Goal: Information Seeking & Learning: Find specific fact

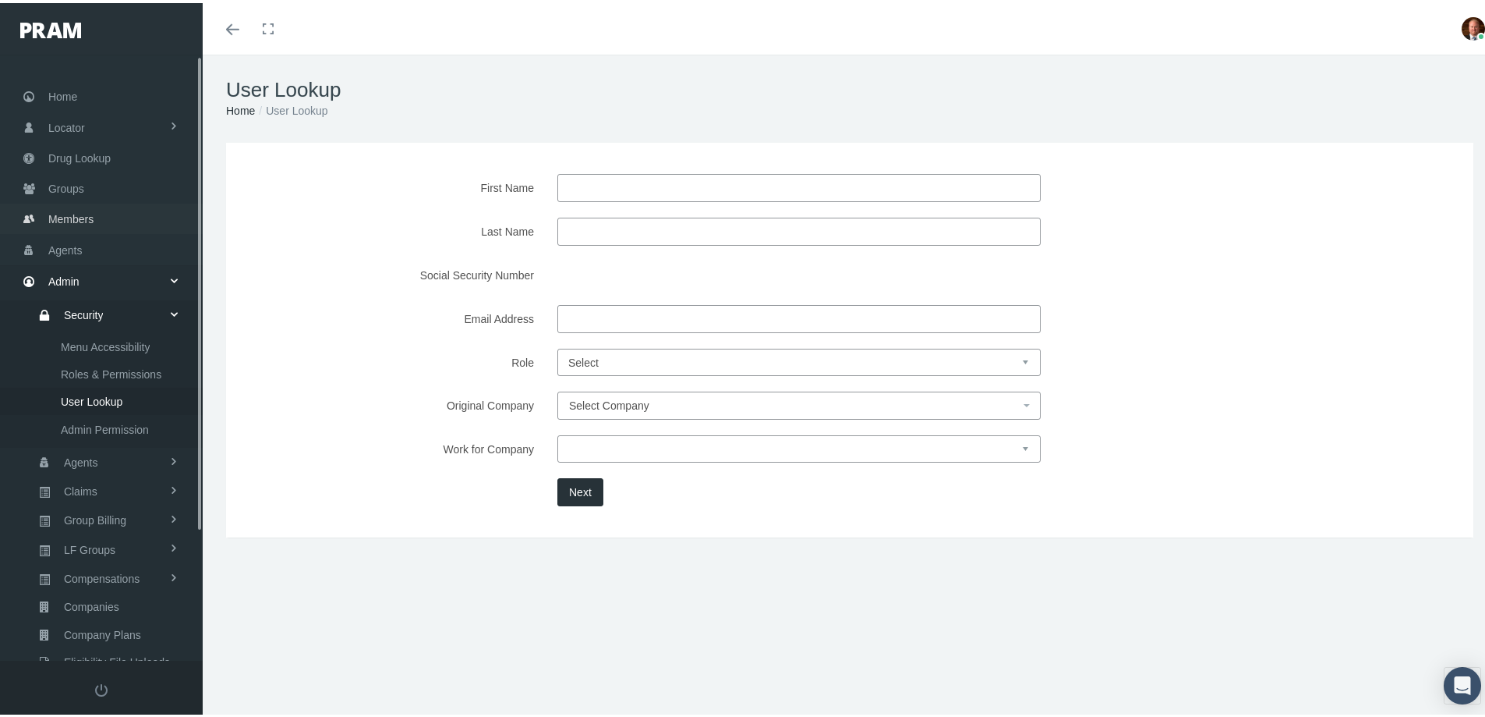
click at [55, 221] on span "Members" at bounding box center [70, 216] width 45 height 30
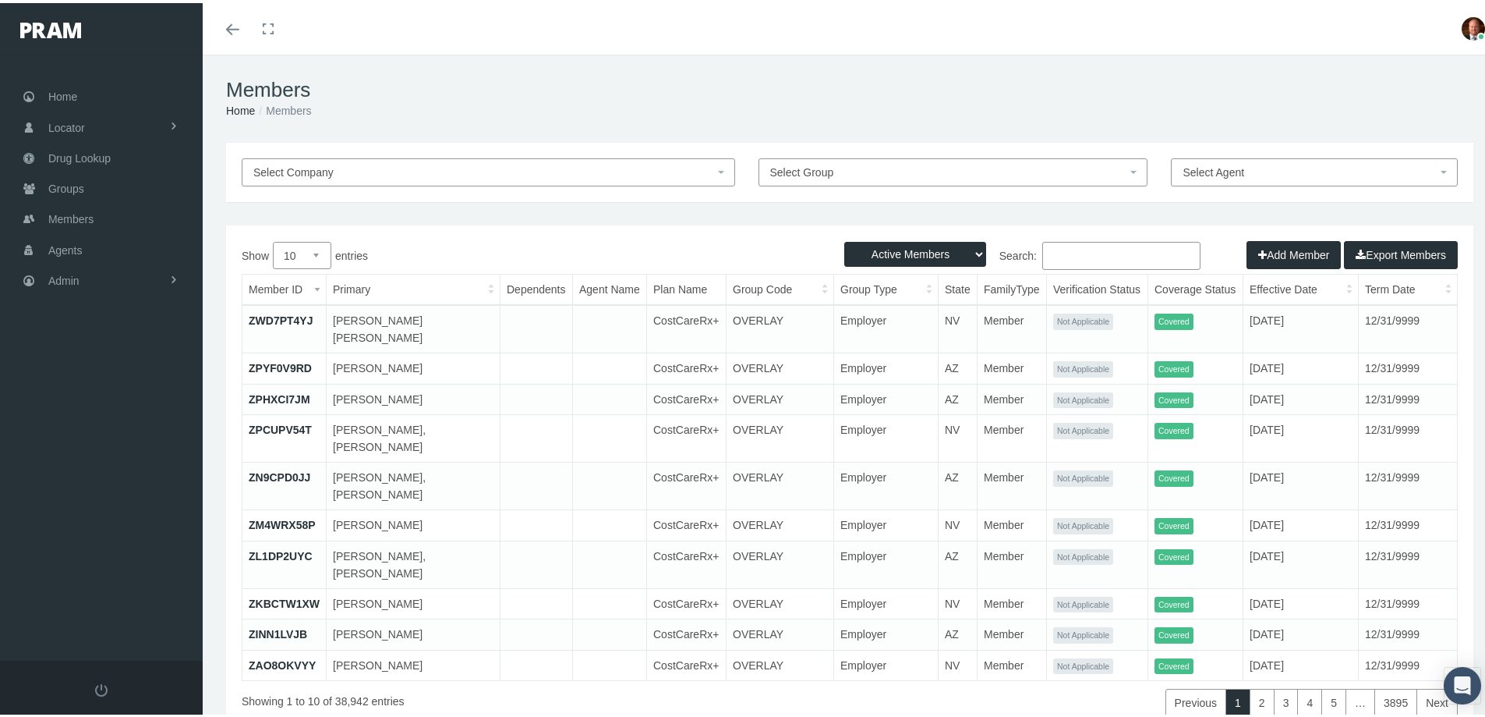
click at [1079, 250] on input "Search:" at bounding box center [1121, 253] width 158 height 28
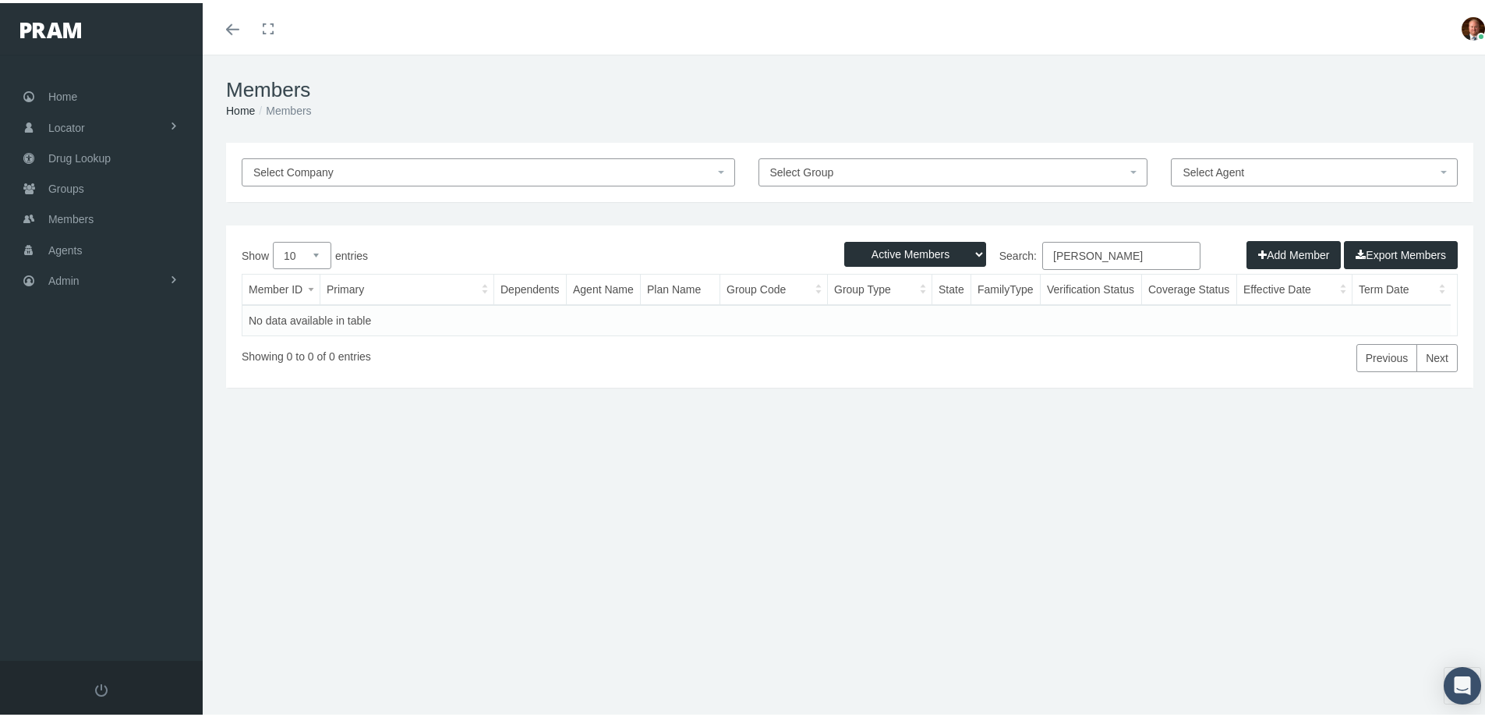
type input "rachel mcc"
click at [968, 252] on select "Active Members Terminated Members Active & Terminated" at bounding box center [915, 251] width 142 height 25
select select "2"
click at [844, 239] on select "Active Members Terminated Members Active & Terminated" at bounding box center [915, 251] width 142 height 25
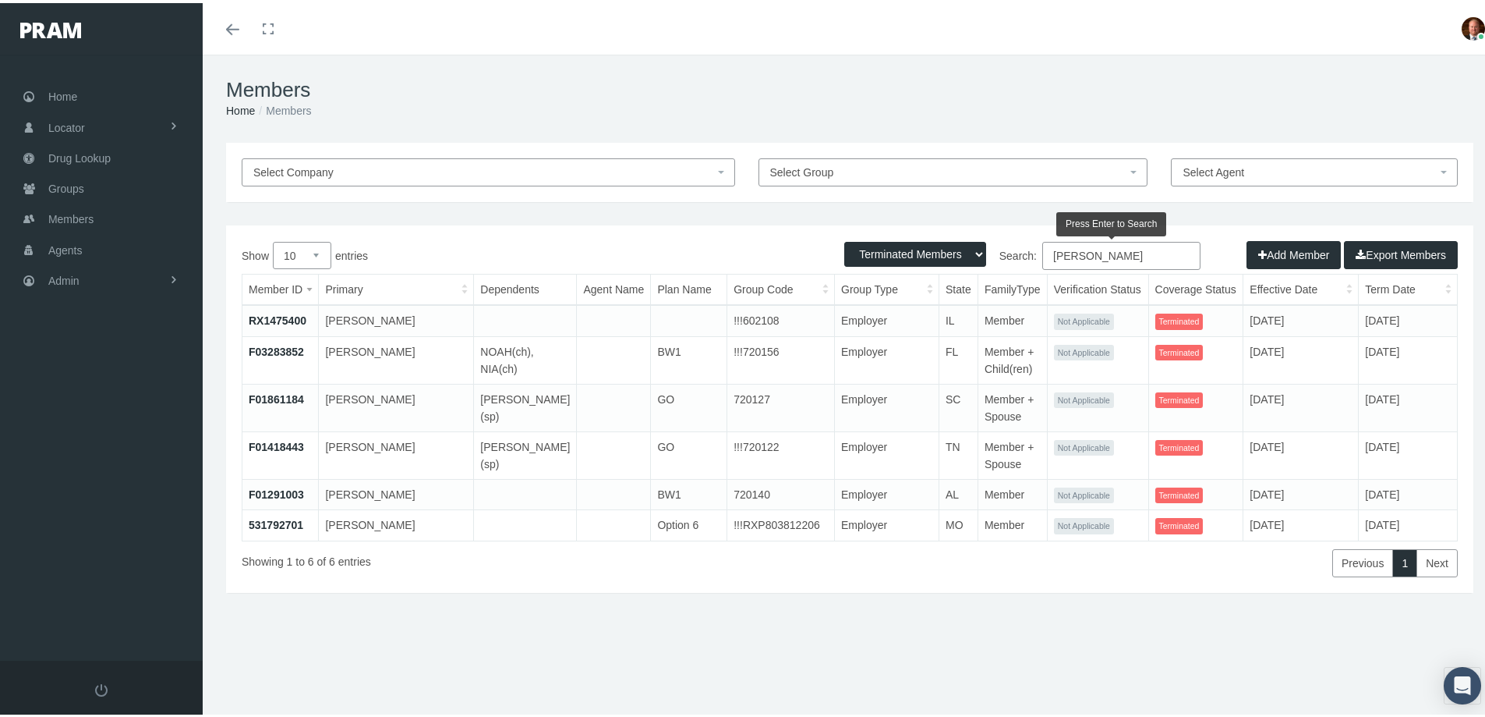
drag, startPoint x: 1105, startPoint y: 253, endPoint x: 1087, endPoint y: 255, distance: 18.1
click at [1087, 255] on input "rachel mcc" at bounding box center [1121, 253] width 158 height 28
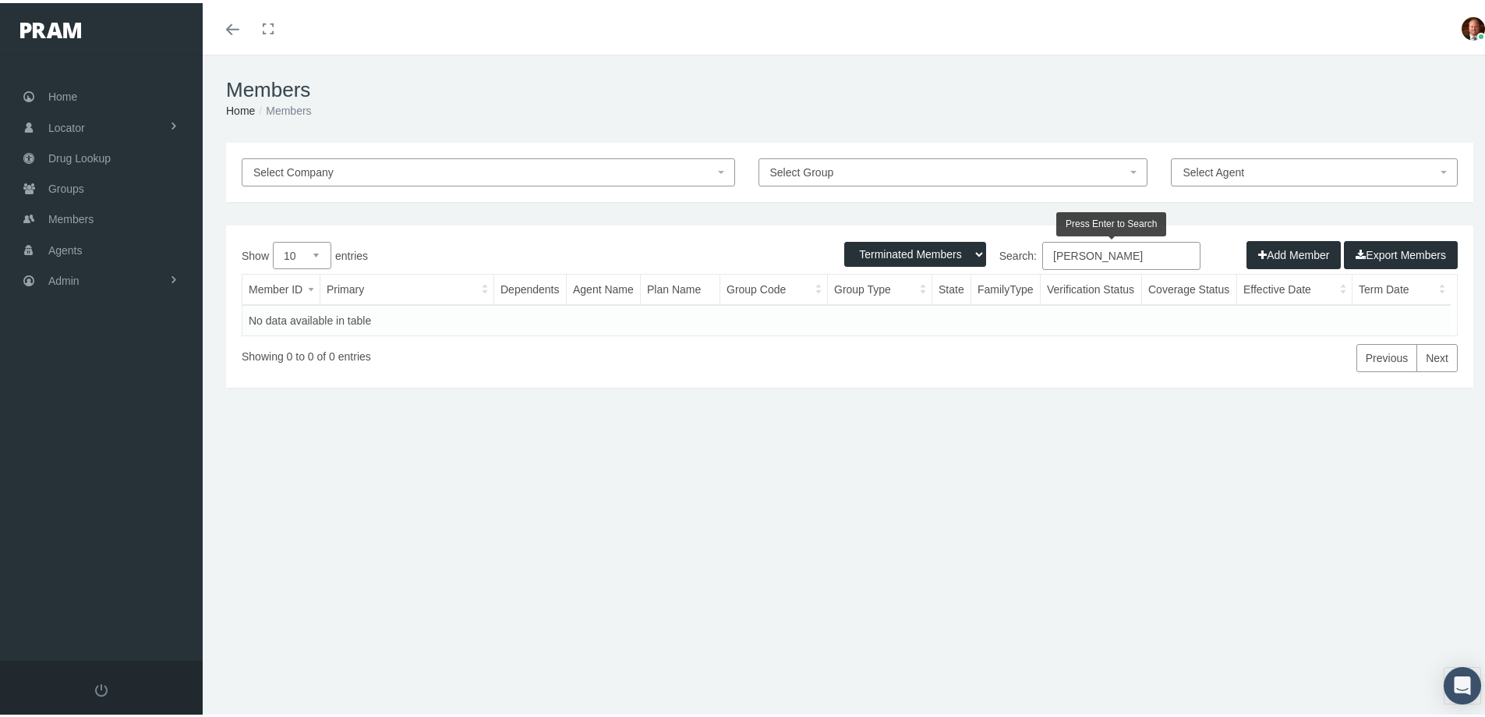
type input "rachel may"
click at [964, 250] on select "Active Members Terminated Members Active & Terminated" at bounding box center [915, 251] width 142 height 25
select select "1"
click at [844, 239] on select "Active Members Terminated Members Active & Terminated" at bounding box center [915, 251] width 142 height 25
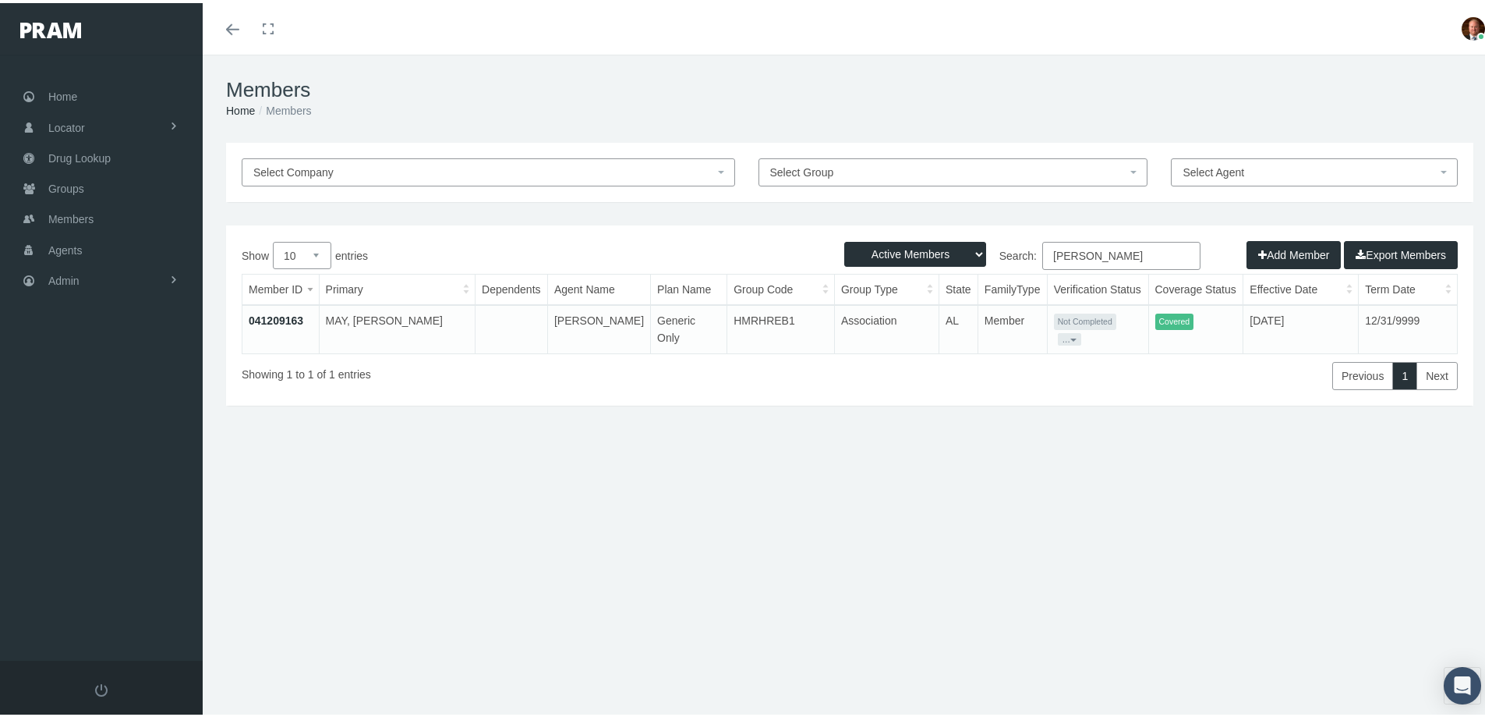
click at [292, 313] on link "041209163" at bounding box center [276, 317] width 55 height 12
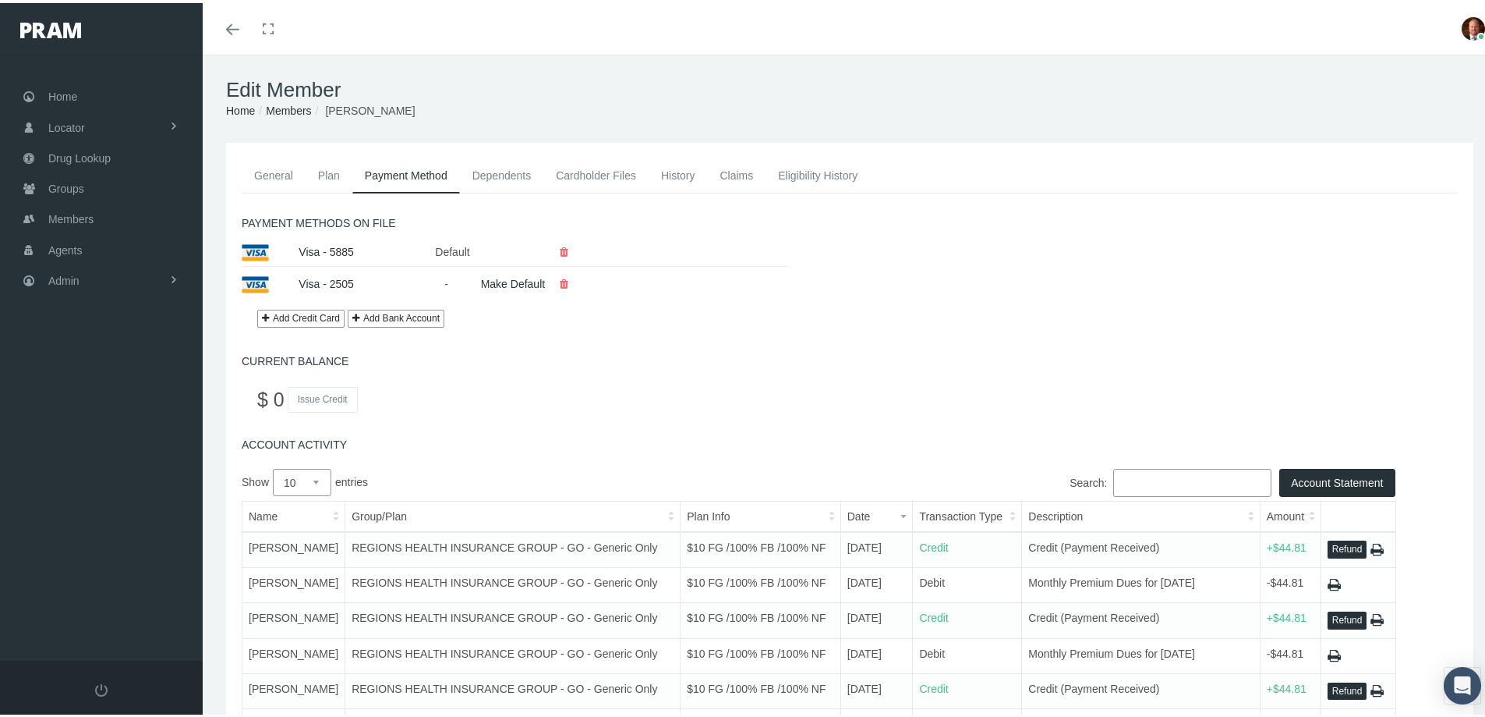
click at [264, 166] on link "General" at bounding box center [274, 172] width 64 height 34
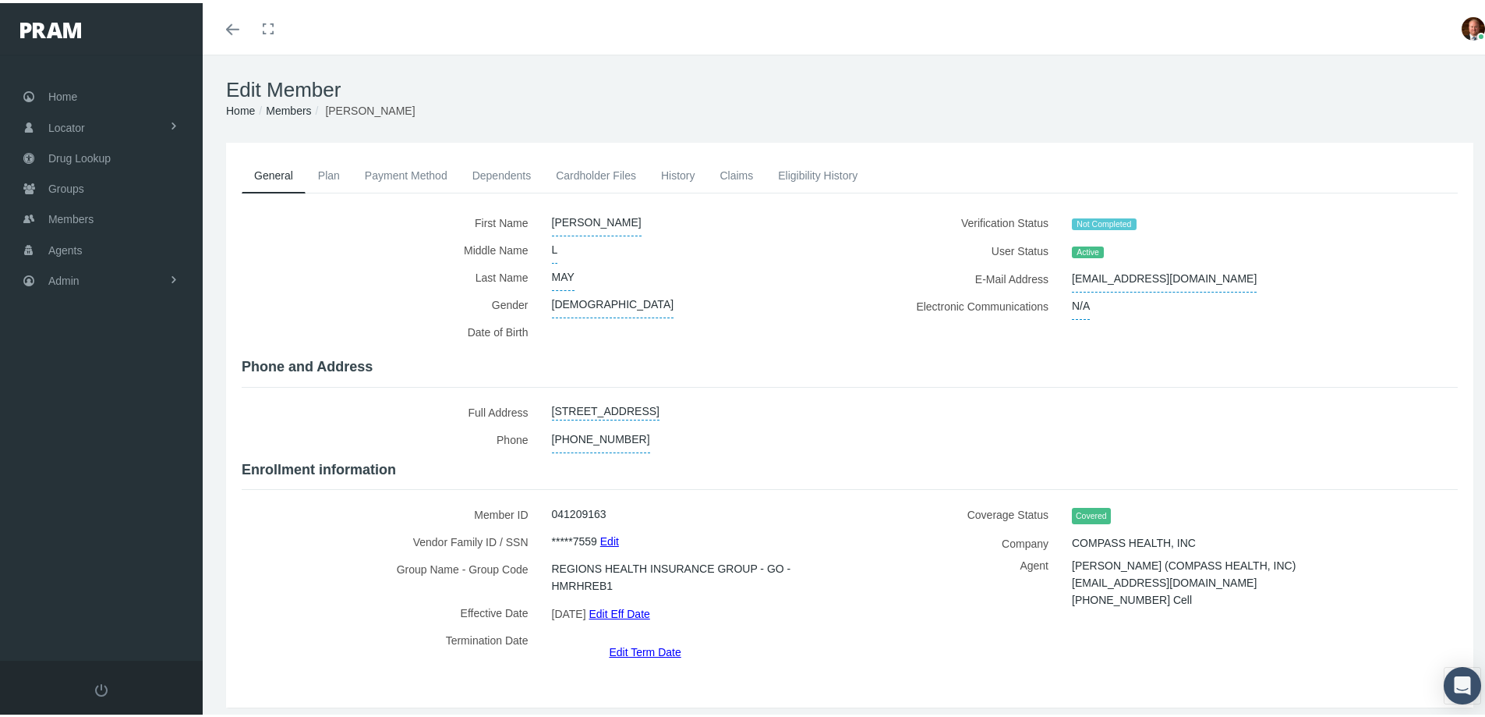
click at [625, 165] on link "Cardholder Files" at bounding box center [595, 172] width 105 height 34
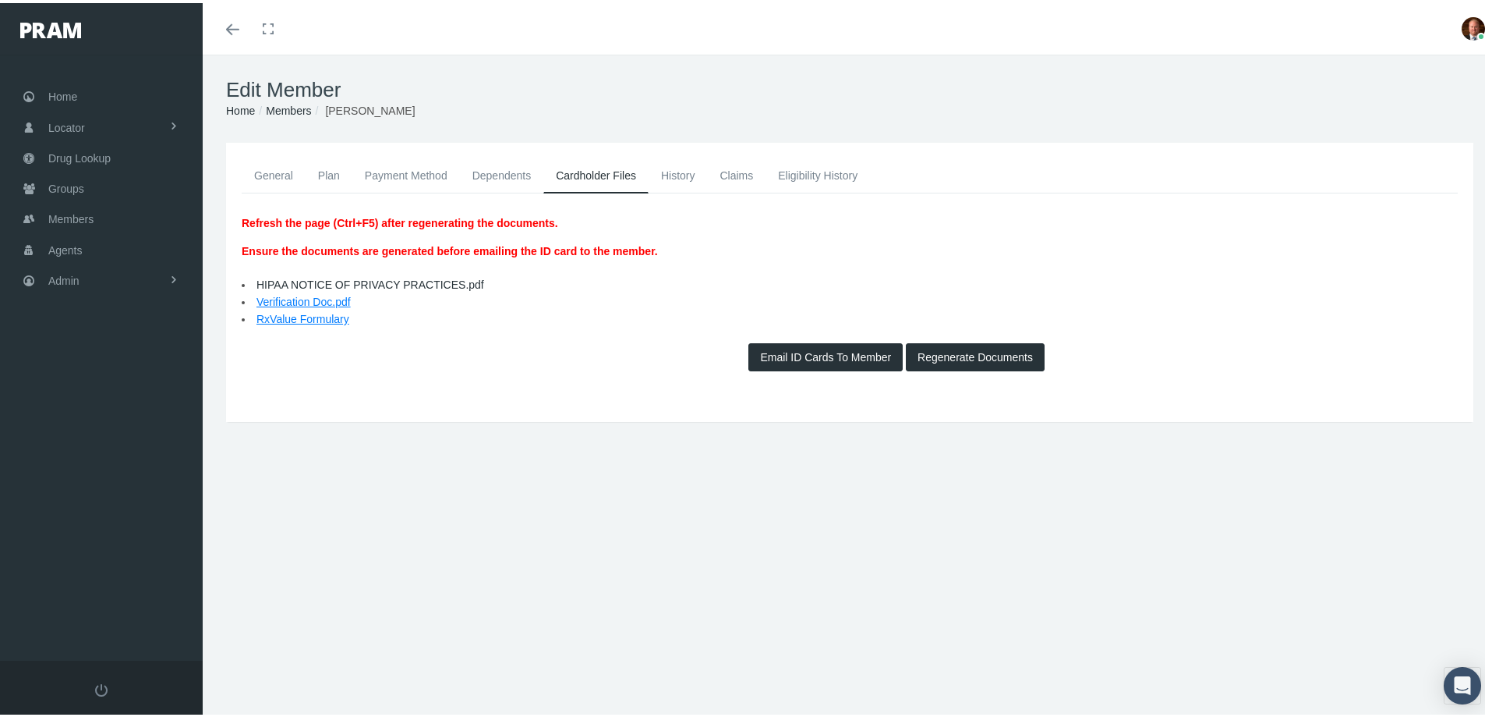
click at [925, 352] on button "Regenerate Documents" at bounding box center [975, 354] width 139 height 28
click at [281, 175] on link "General" at bounding box center [274, 172] width 64 height 34
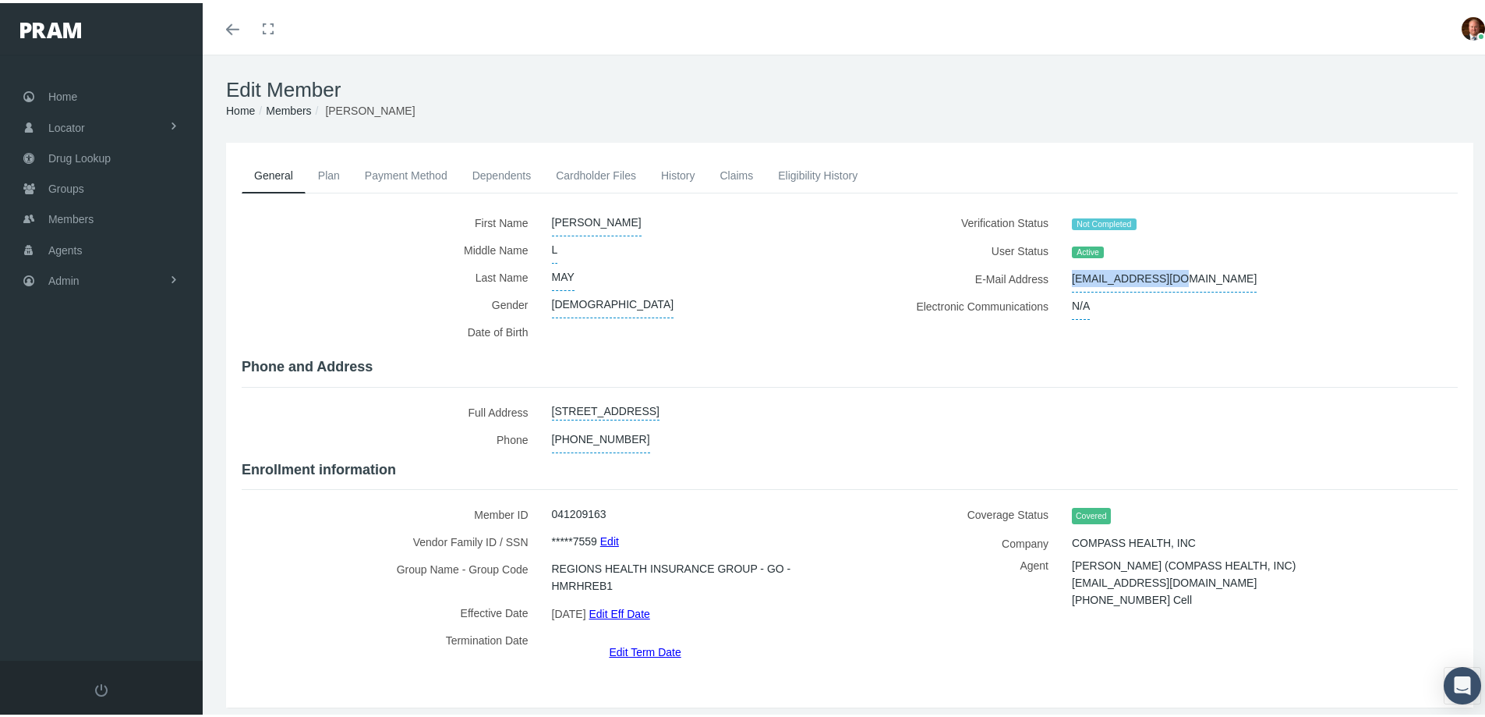
drag, startPoint x: 1061, startPoint y: 273, endPoint x: 1168, endPoint y: 279, distance: 107.0
click at [1168, 279] on div "dibbzz66@gmail.com" at bounding box center [1234, 275] width 348 height 27
copy span "dibbzz66@gmail.com"
click at [904, 342] on div "Verification Status Not Completed User Status Active E-Mail Address dibbzz66@gm…" at bounding box center [1160, 276] width 620 height 141
click at [62, 101] on span "Home" at bounding box center [62, 94] width 29 height 30
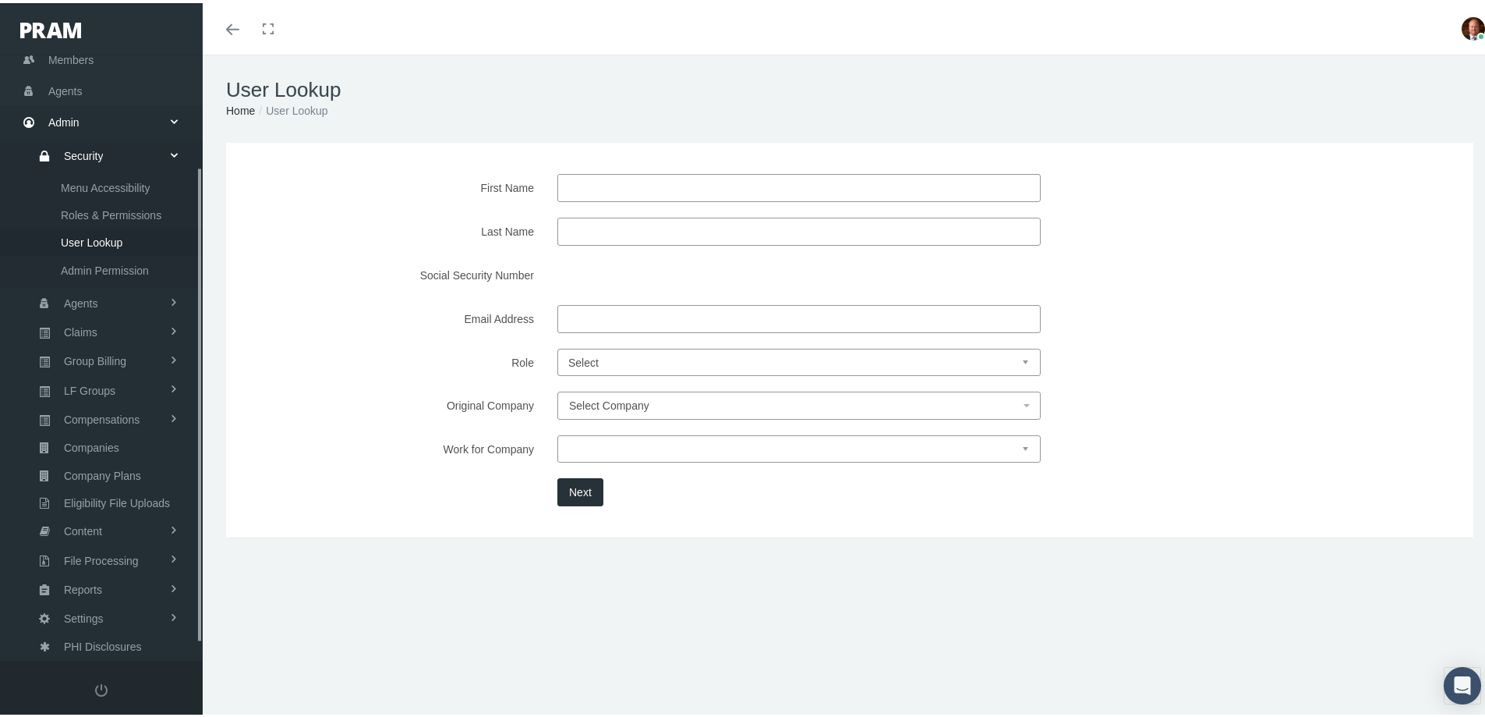
scroll to position [165, 0]
click at [72, 81] on span "Agents" at bounding box center [65, 84] width 34 height 30
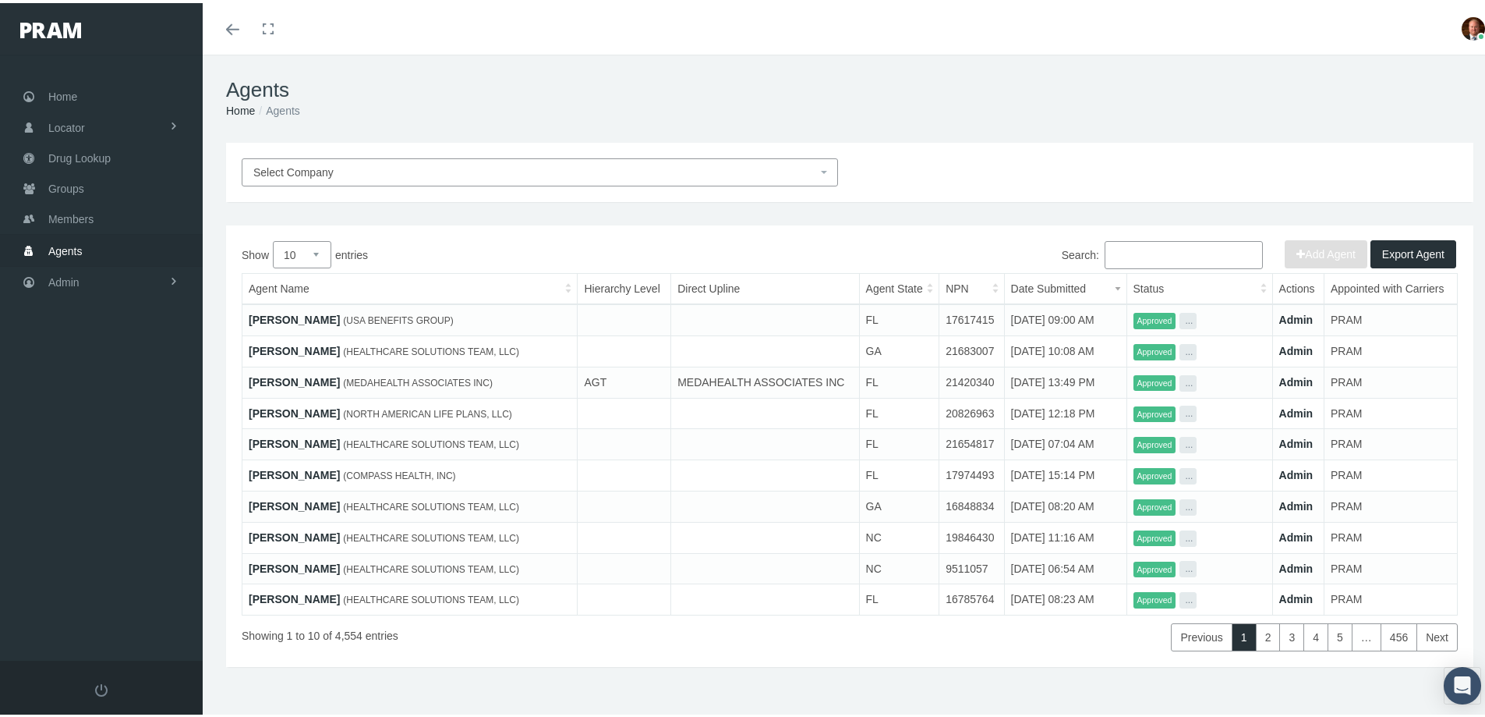
click at [1138, 255] on input "Search:" at bounding box center [1184, 252] width 158 height 28
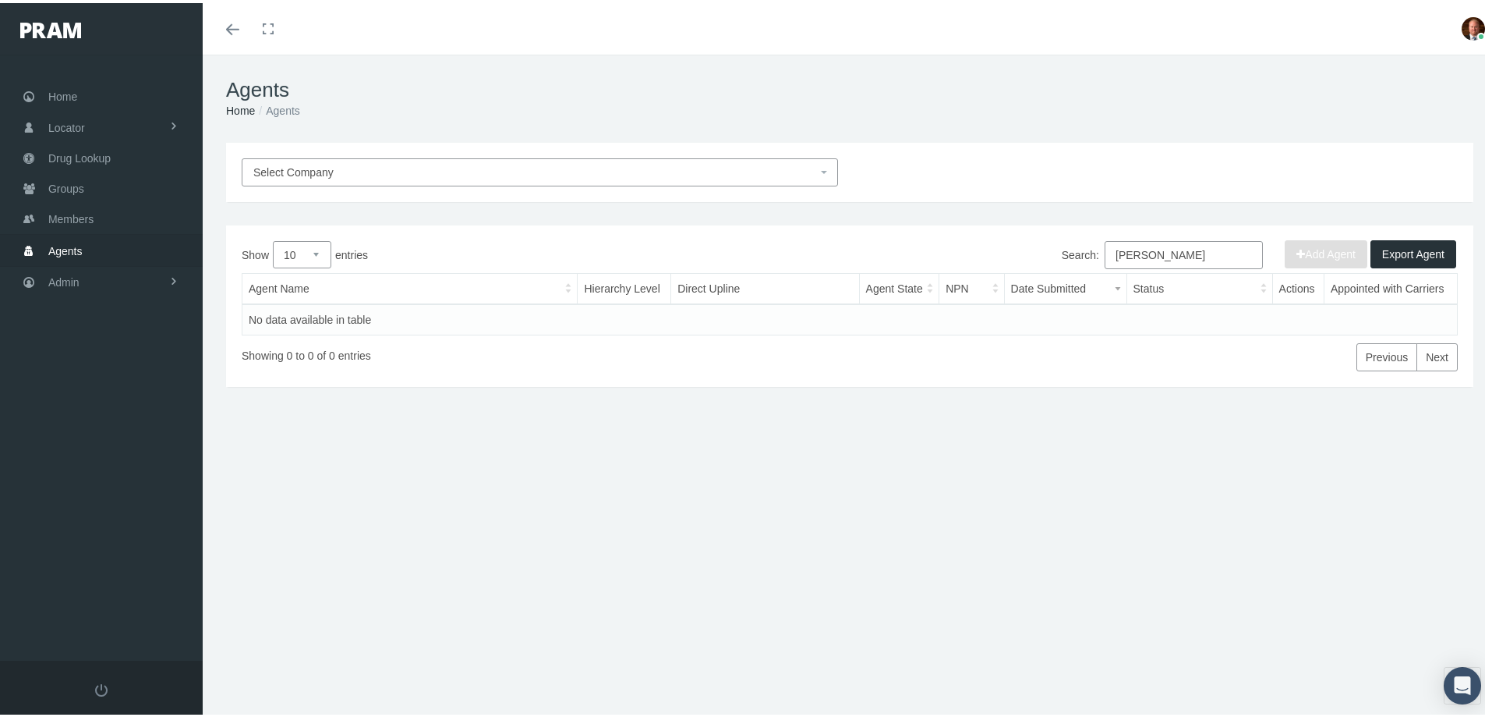
type input "cassella"
click at [62, 243] on span "Agents" at bounding box center [65, 248] width 34 height 30
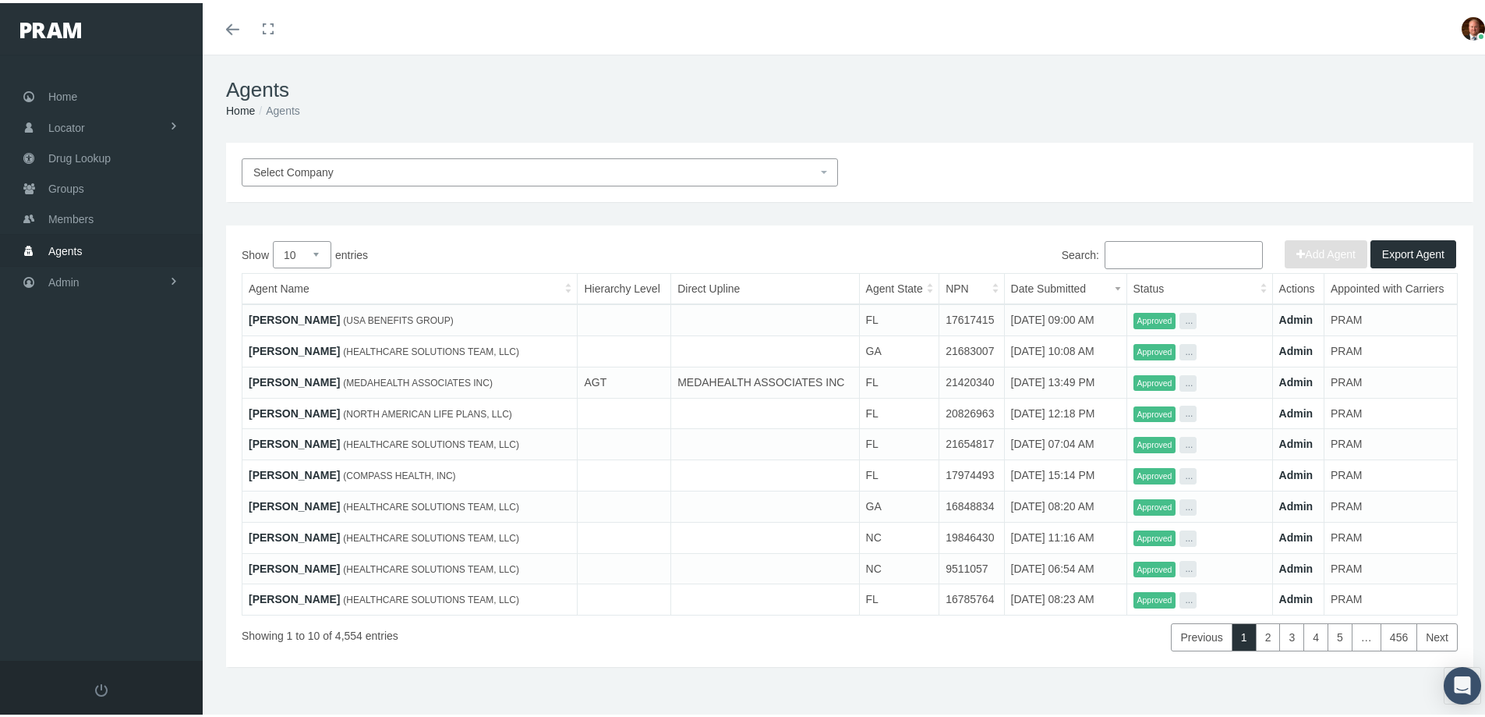
click at [1135, 253] on input "Search:" at bounding box center [1184, 252] width 158 height 28
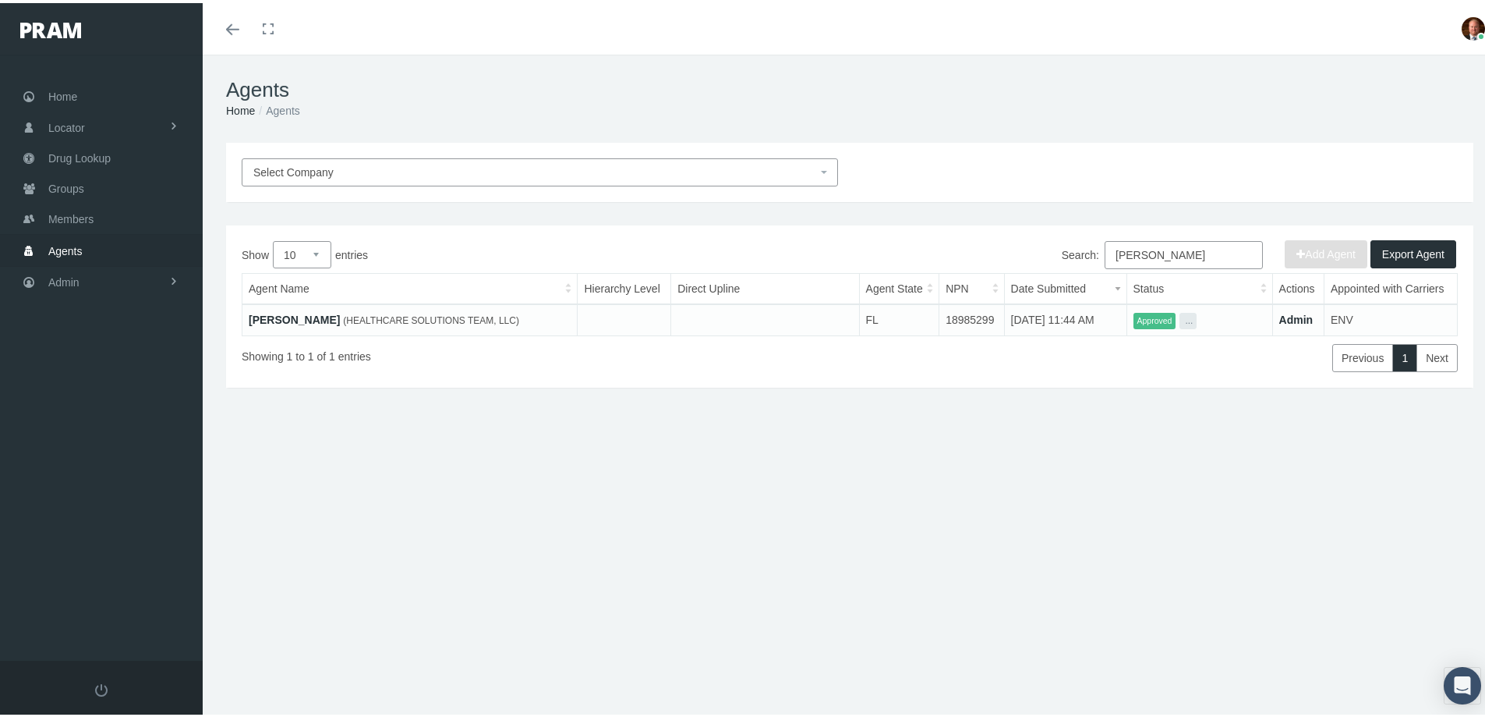
type input "cassell"
click at [65, 246] on span "Agents" at bounding box center [65, 248] width 34 height 30
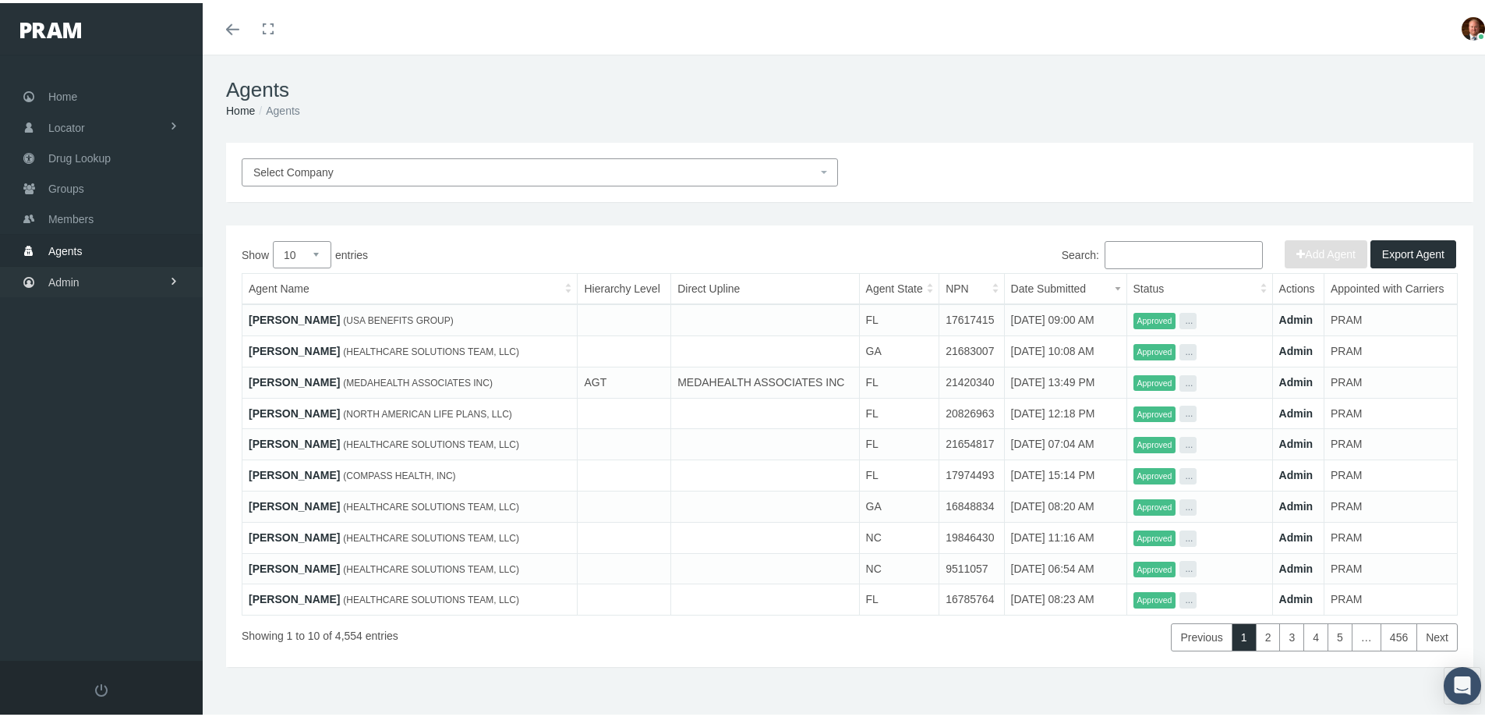
click at [69, 276] on span "Admin" at bounding box center [63, 279] width 31 height 30
click at [94, 314] on span "Security" at bounding box center [84, 312] width 40 height 27
click at [112, 402] on span "User Lookup" at bounding box center [92, 399] width 62 height 27
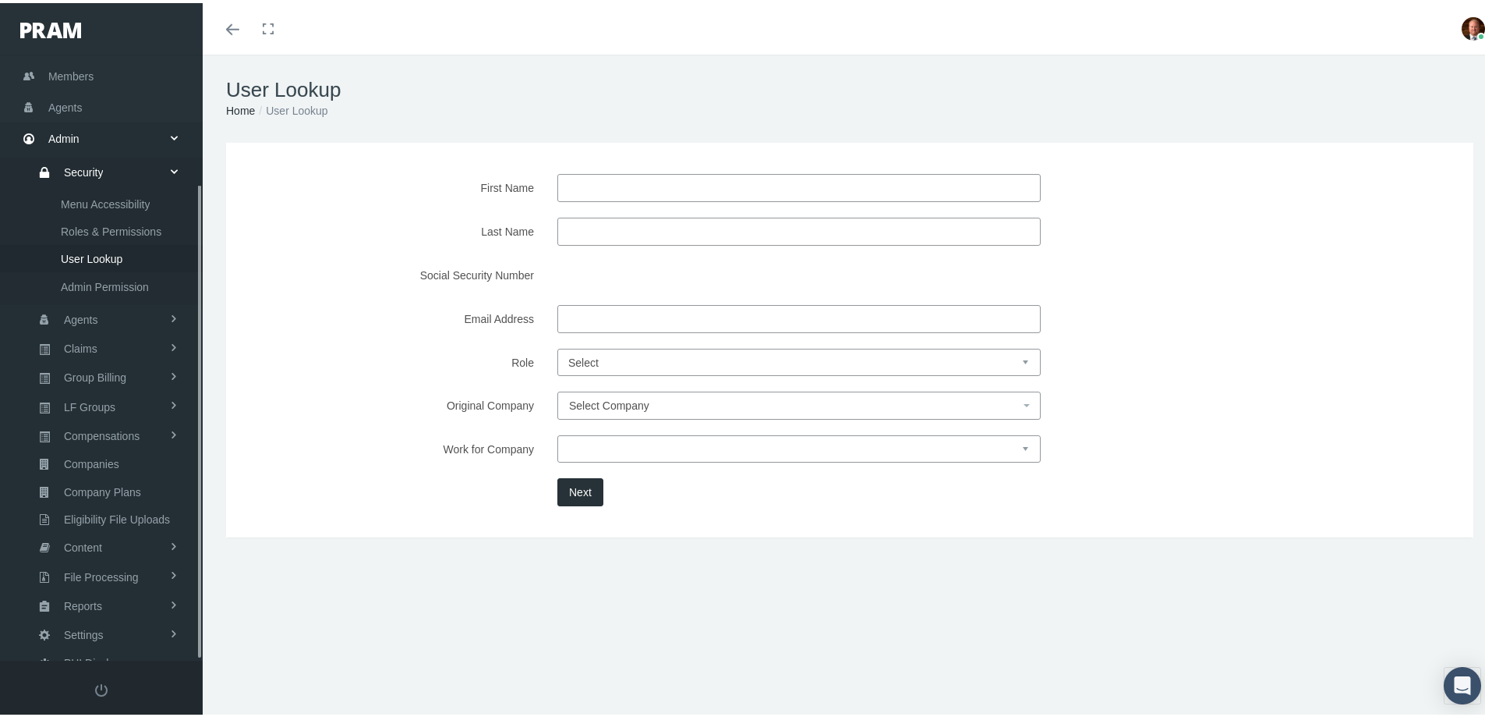
scroll to position [165, 0]
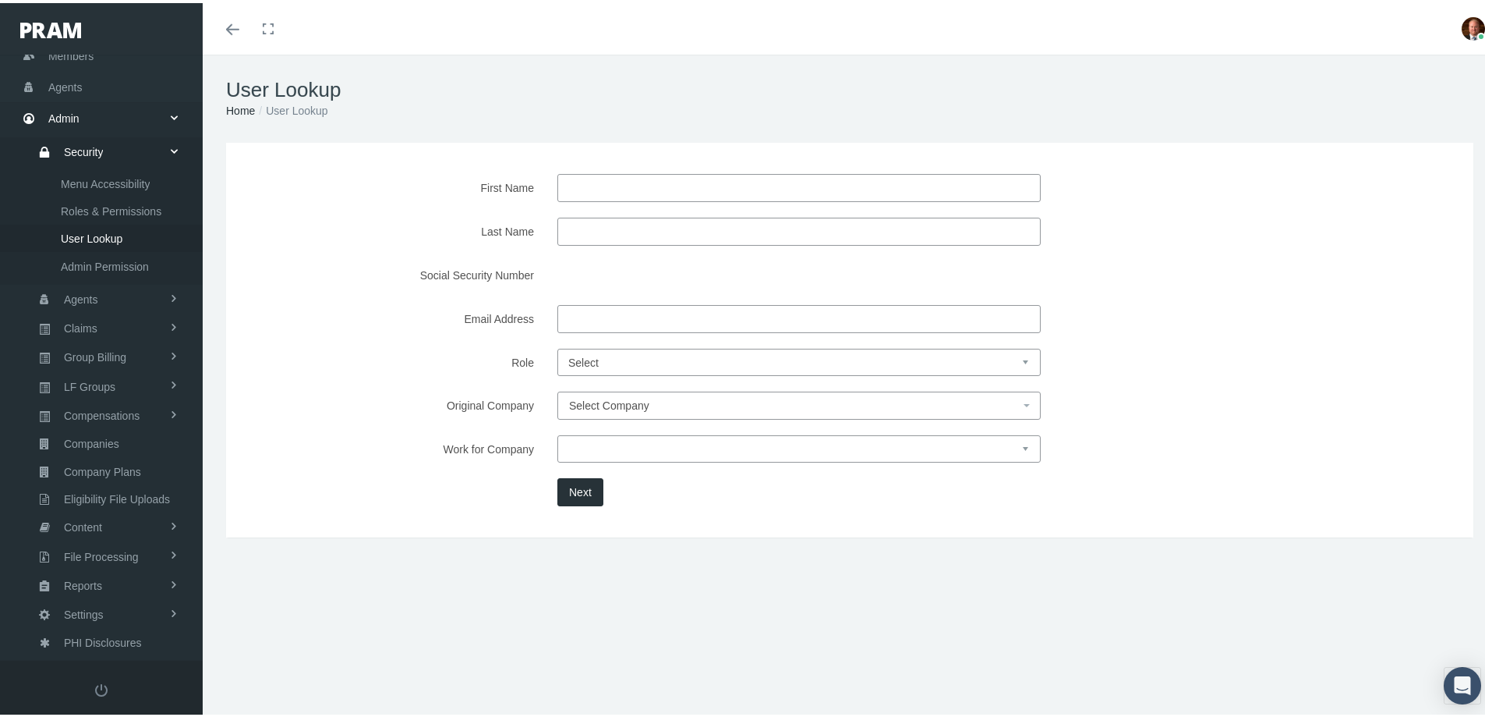
click at [592, 312] on input "Email Address" at bounding box center [798, 316] width 483 height 28
type input "jcassella@usabg.com"
click at [581, 485] on button "Next" at bounding box center [580, 489] width 46 height 28
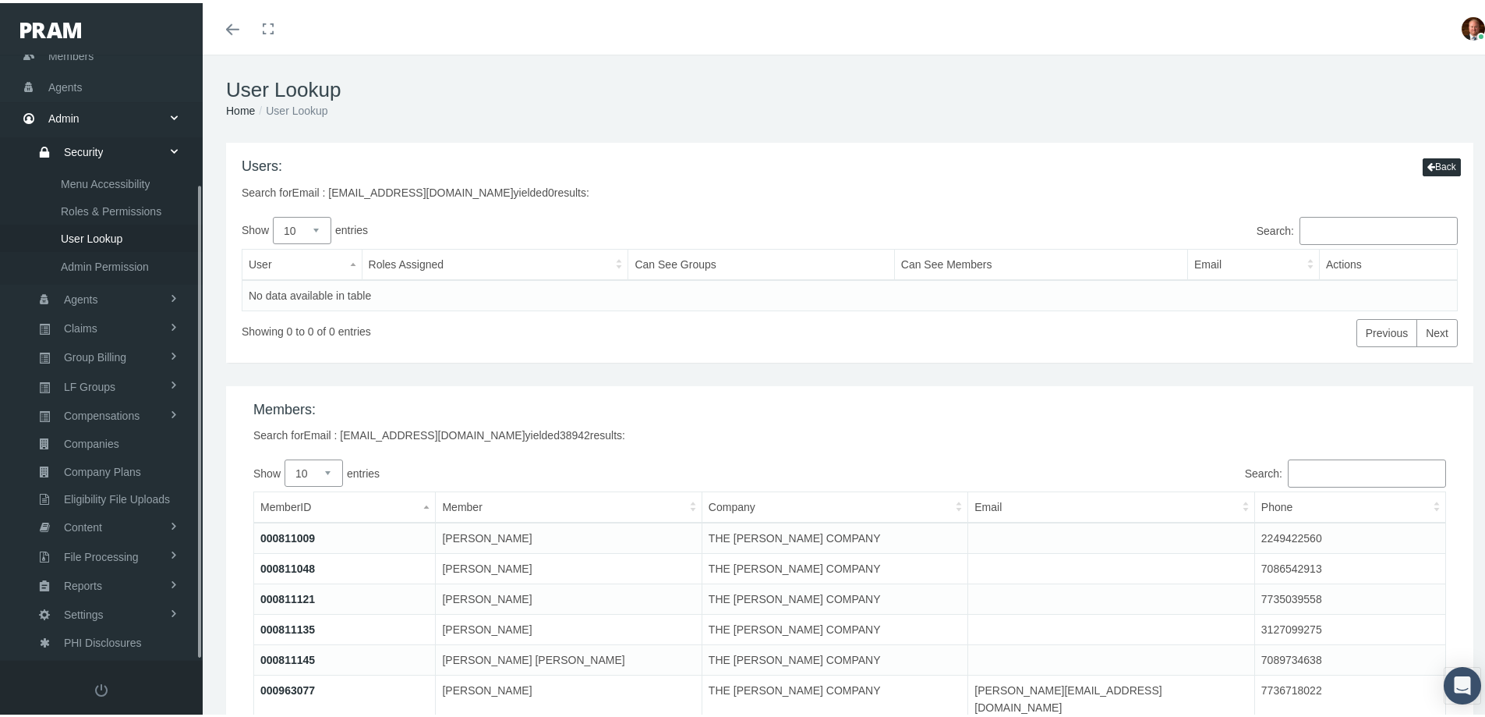
click at [86, 233] on span "User Lookup" at bounding box center [92, 235] width 62 height 27
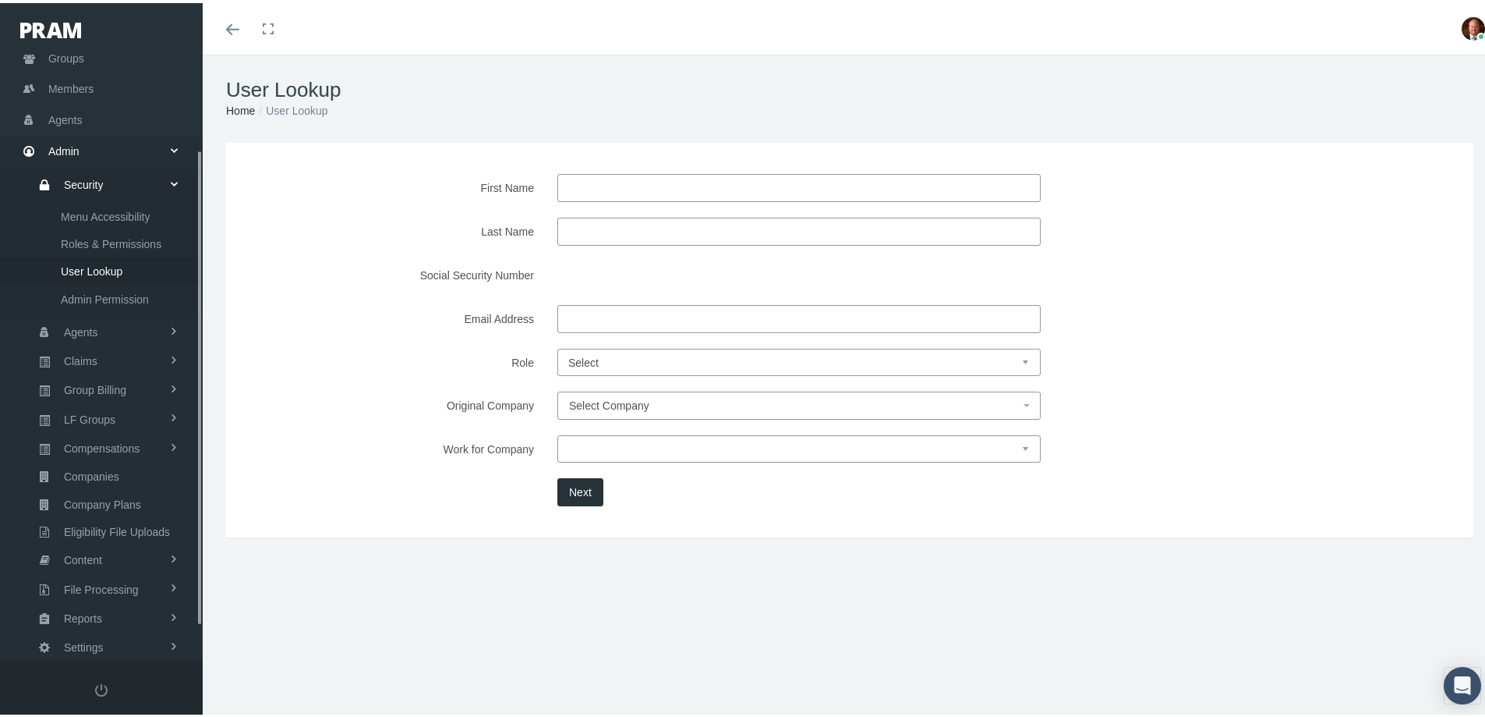
scroll to position [165, 0]
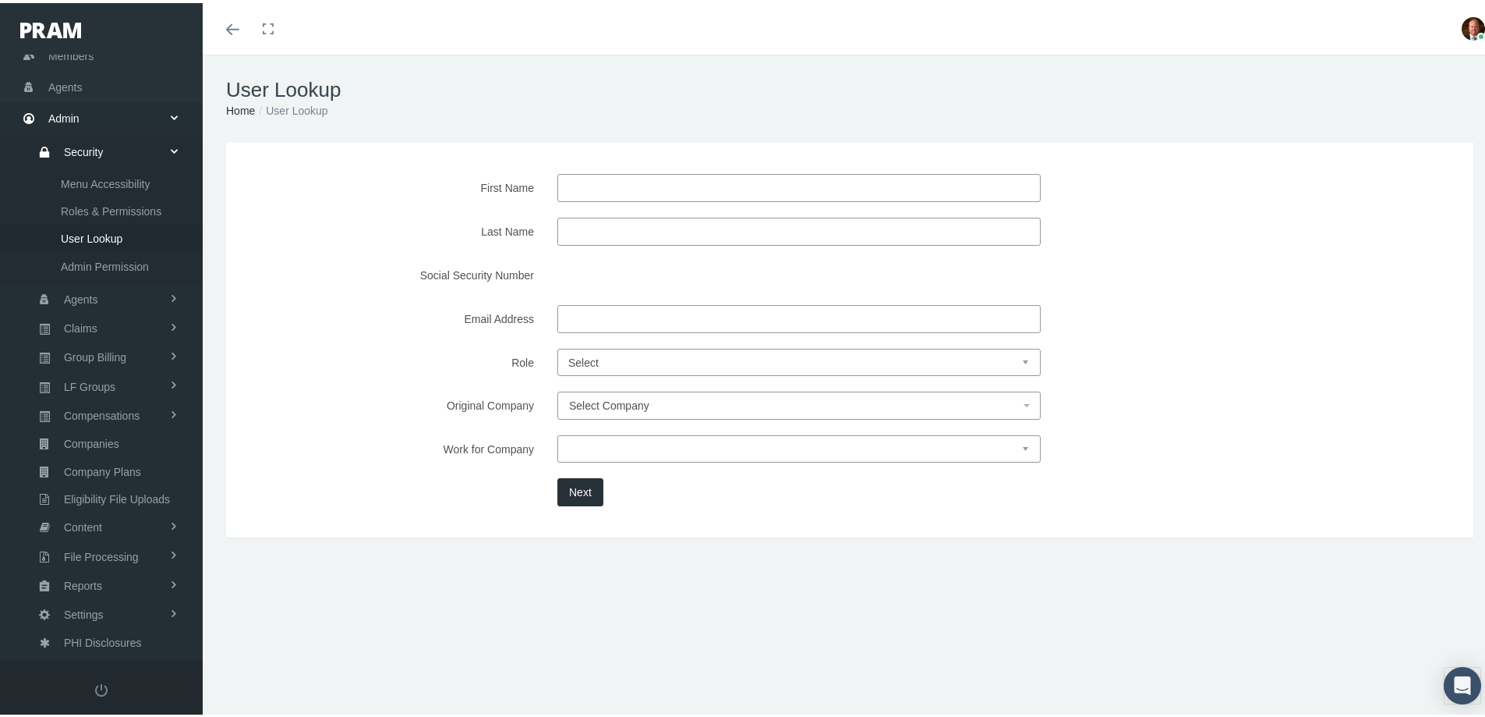
click at [601, 320] on input "Email Address" at bounding box center [798, 316] width 483 height 28
type input "cisllc22@gmail.com"
click at [576, 490] on button "Next" at bounding box center [580, 489] width 46 height 28
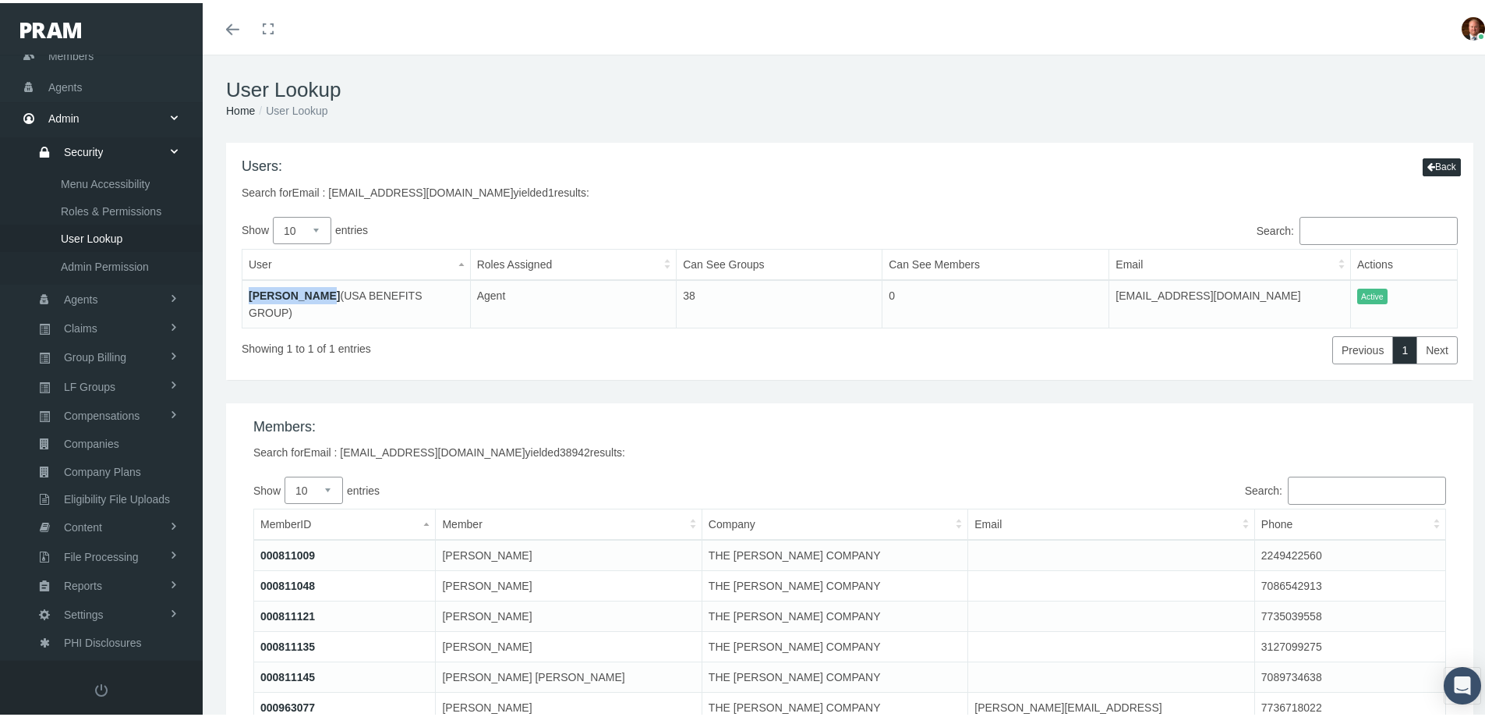
drag, startPoint x: 242, startPoint y: 293, endPoint x: 332, endPoint y: 289, distance: 89.8
click at [332, 289] on td "JACQUELYNE M (USA BENEFITS GROUP)" at bounding box center [356, 301] width 228 height 48
copy link "JACQUELYNE M"
click at [73, 84] on span "Agents" at bounding box center [65, 84] width 34 height 30
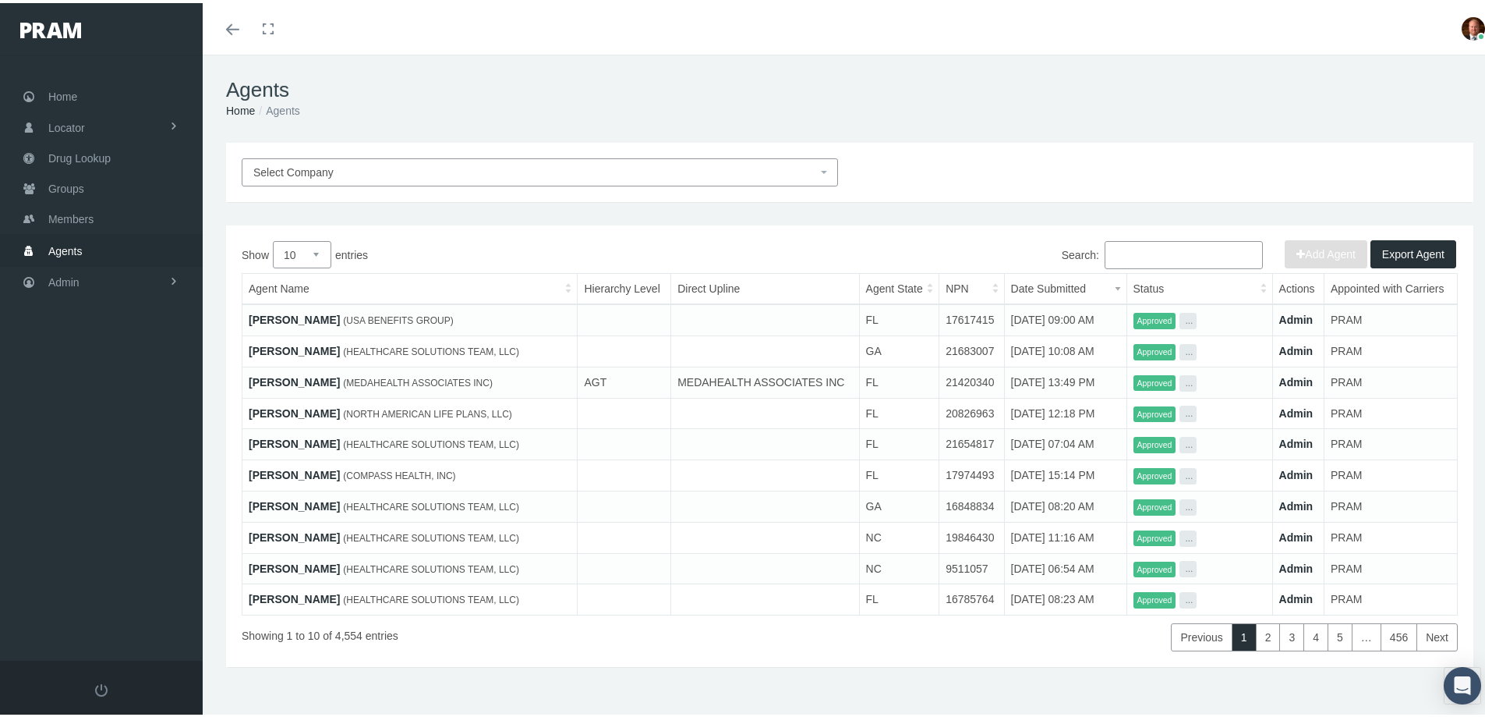
click at [1140, 251] on input "Search:" at bounding box center [1184, 252] width 158 height 28
paste input "[PERSON_NAME]"
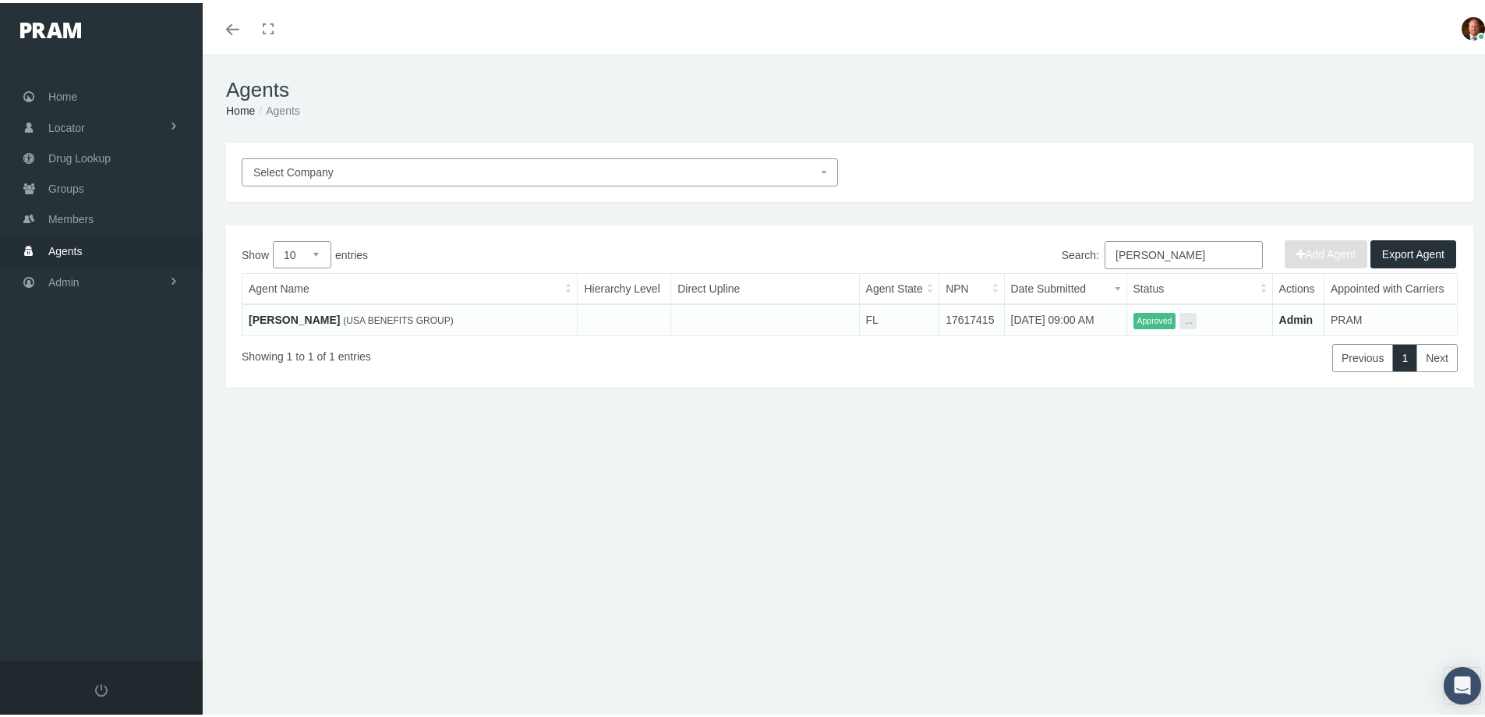
type input "[PERSON_NAME]"
click at [299, 317] on link "[PERSON_NAME]" at bounding box center [294, 316] width 91 height 12
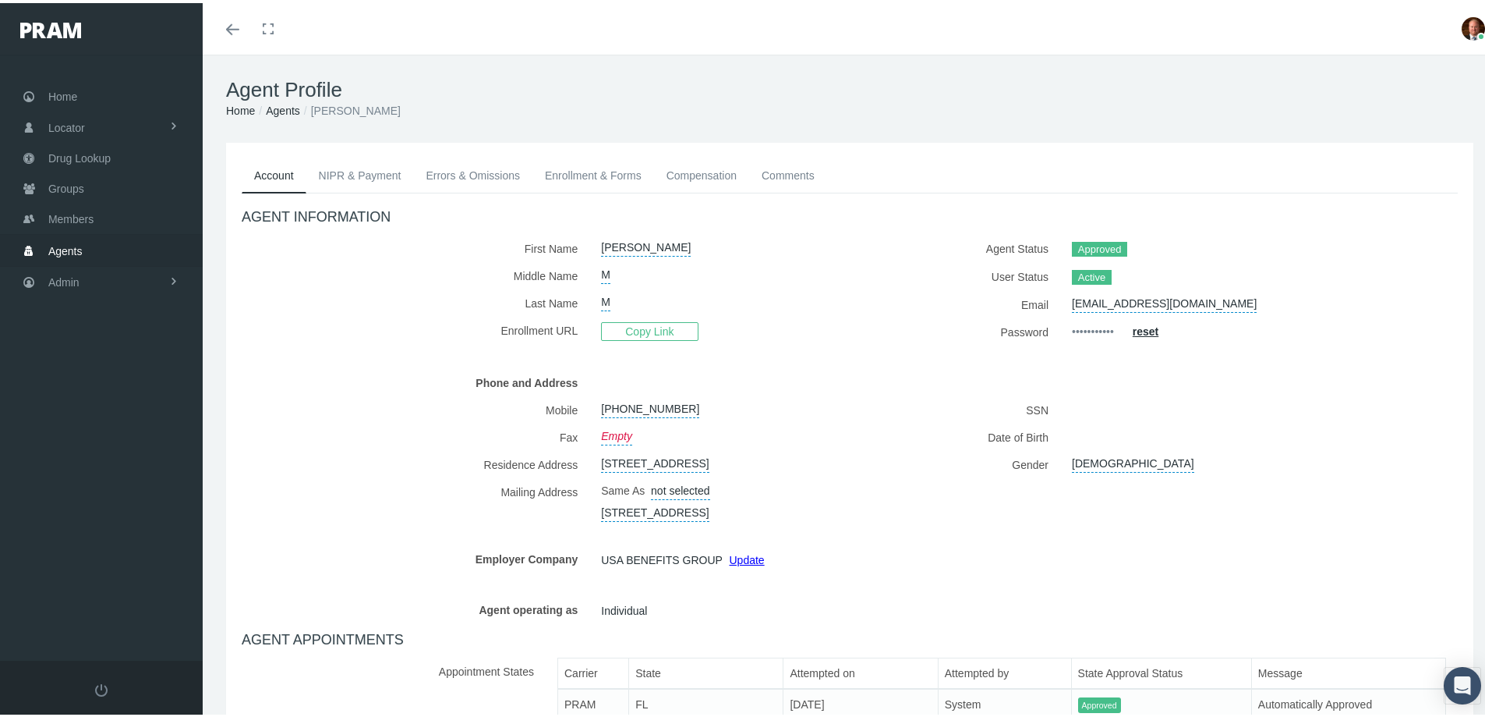
click at [370, 168] on link "NIPR & Payment" at bounding box center [360, 172] width 108 height 34
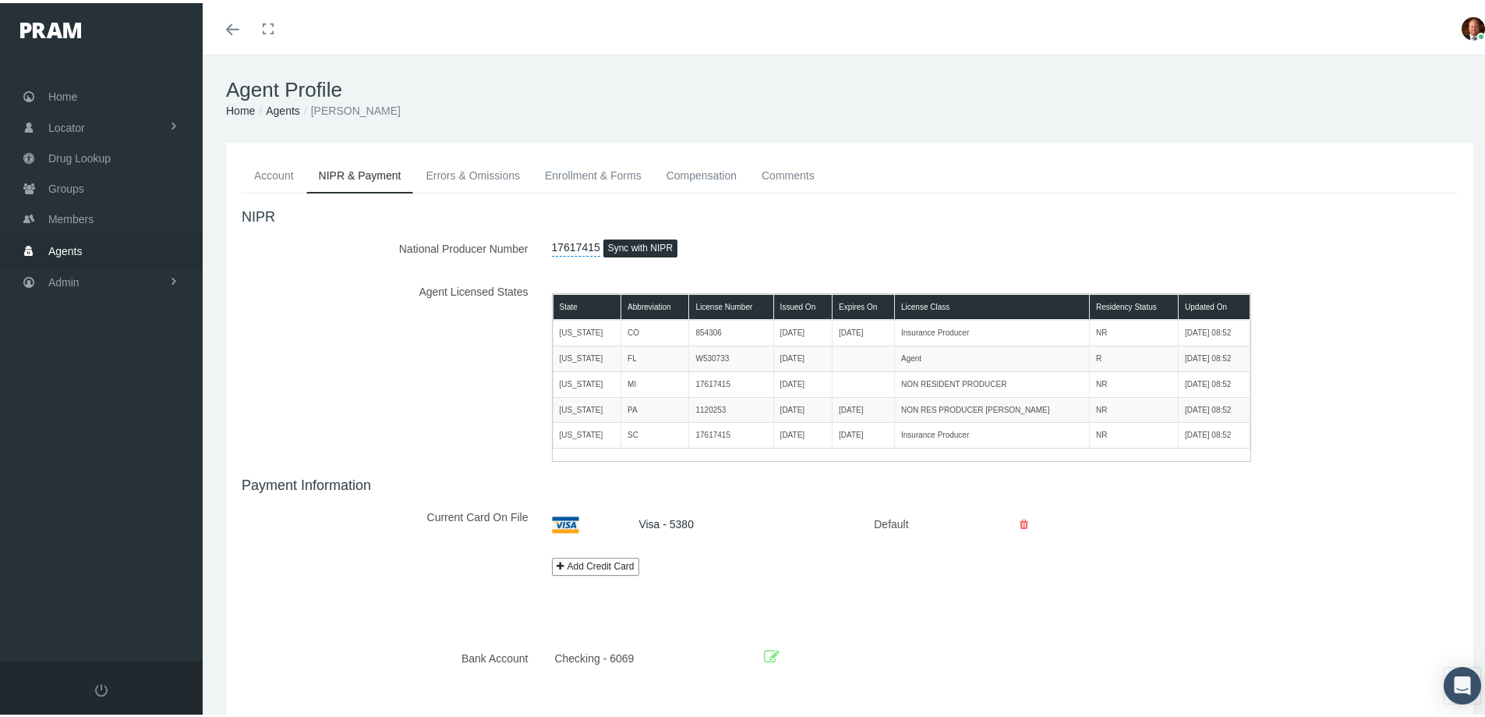
click at [270, 175] on link "Account" at bounding box center [274, 172] width 65 height 34
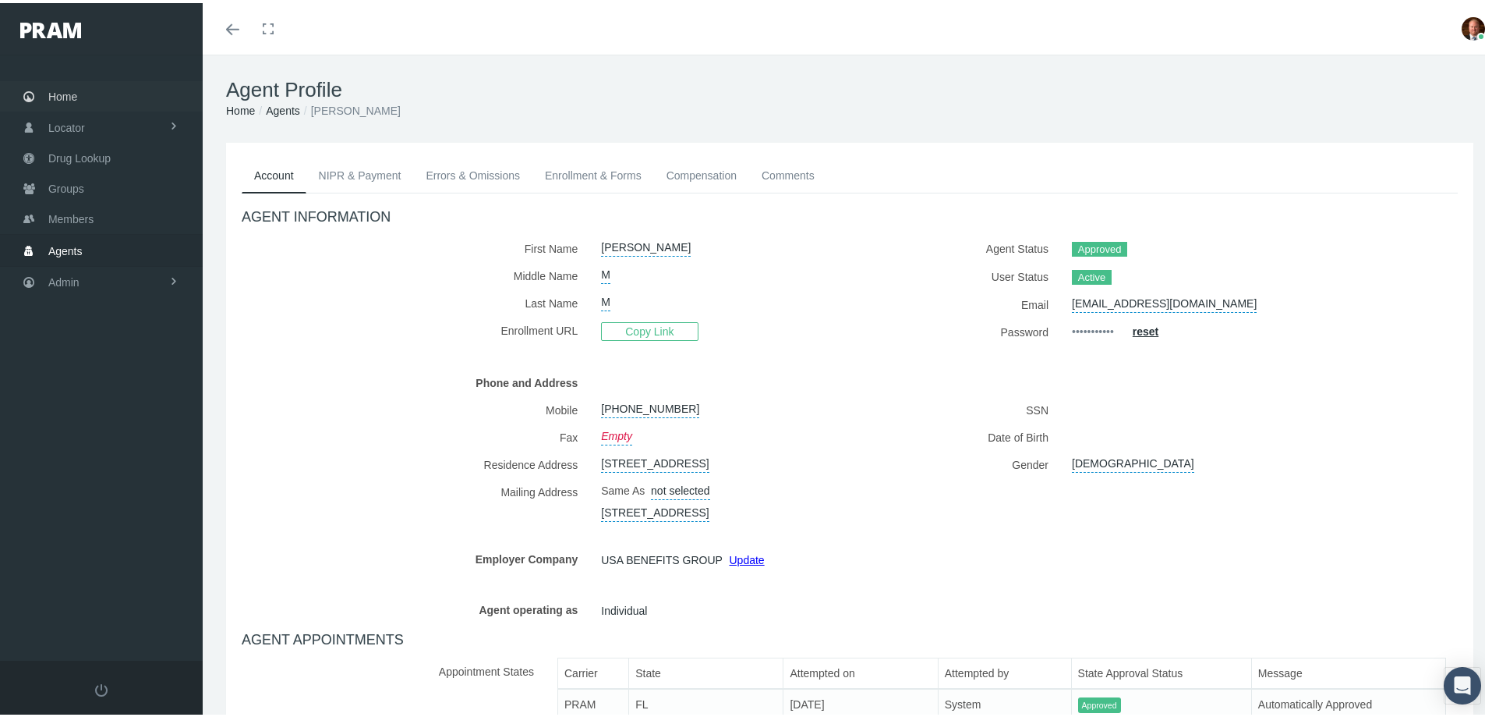
click at [79, 93] on link "Home" at bounding box center [101, 93] width 203 height 30
